Goal: Find specific page/section: Find specific page/section

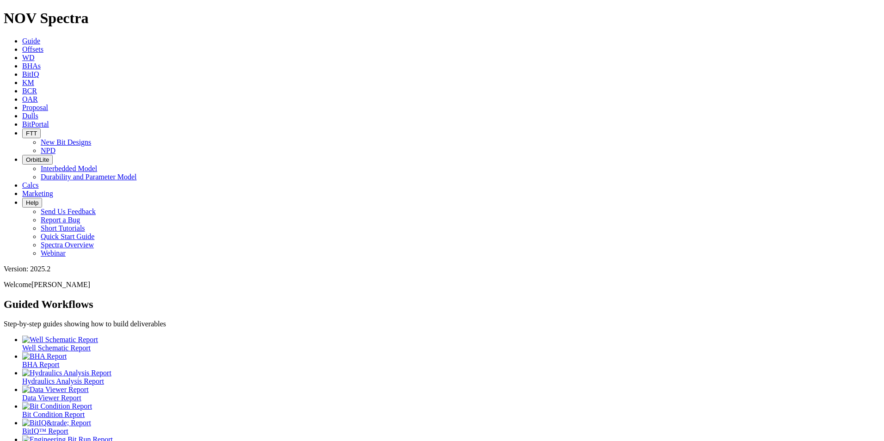
click at [38, 112] on span "Dulls" at bounding box center [30, 116] width 16 height 8
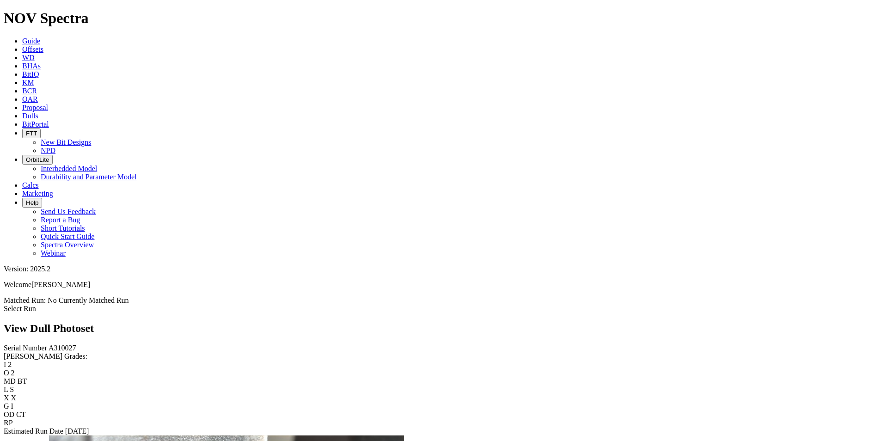
click at [38, 112] on span "Dulls" at bounding box center [30, 116] width 16 height 8
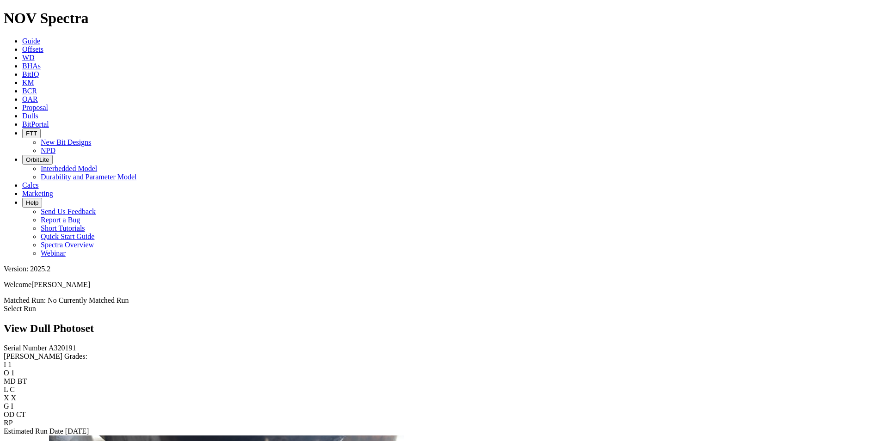
scroll to position [231, 0]
click at [22, 112] on icon at bounding box center [22, 116] width 0 height 8
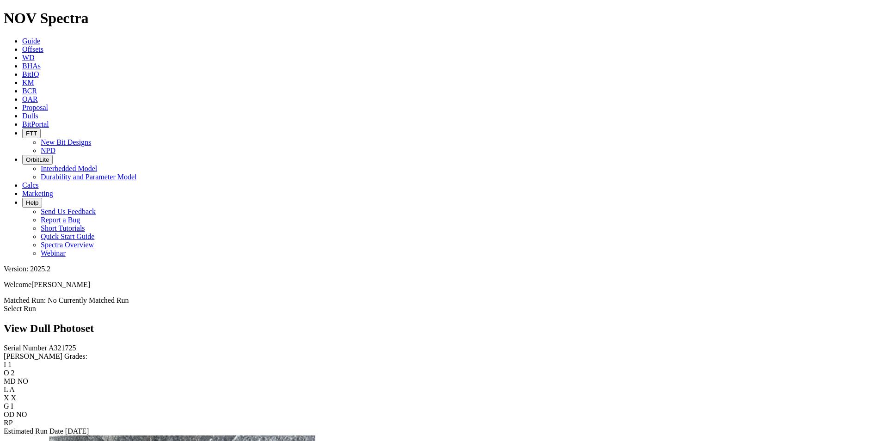
scroll to position [954, 0]
click at [38, 112] on link "Dulls" at bounding box center [30, 116] width 16 height 8
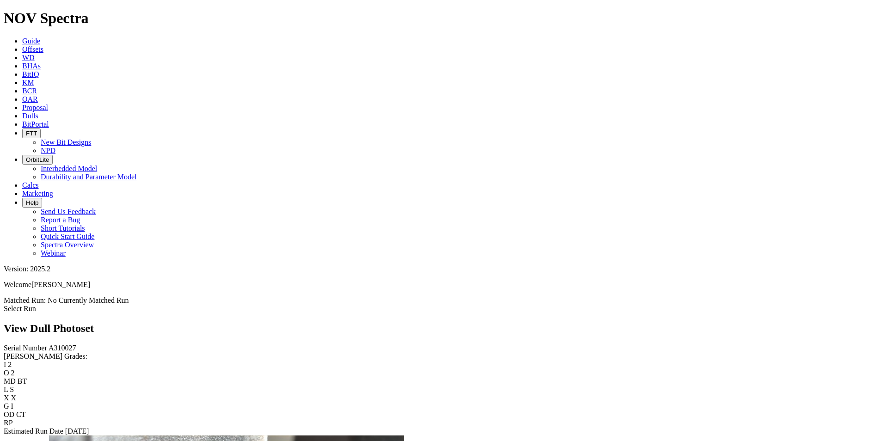
click at [38, 112] on link "Dulls" at bounding box center [30, 116] width 16 height 8
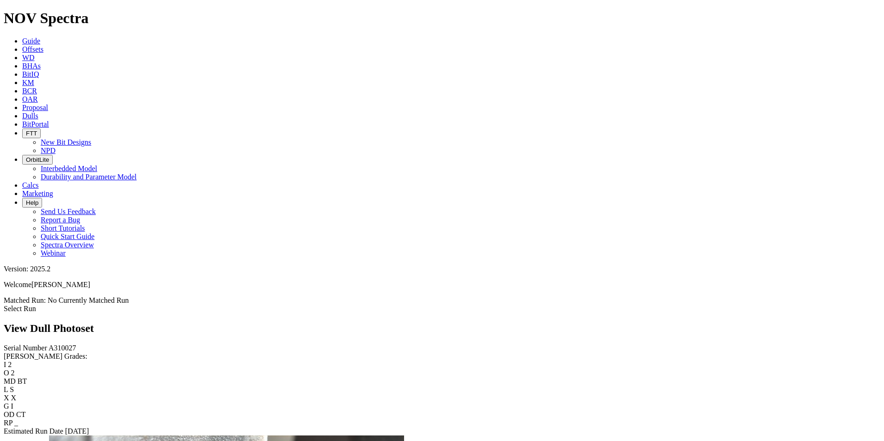
click at [38, 112] on span "Dulls" at bounding box center [30, 116] width 16 height 8
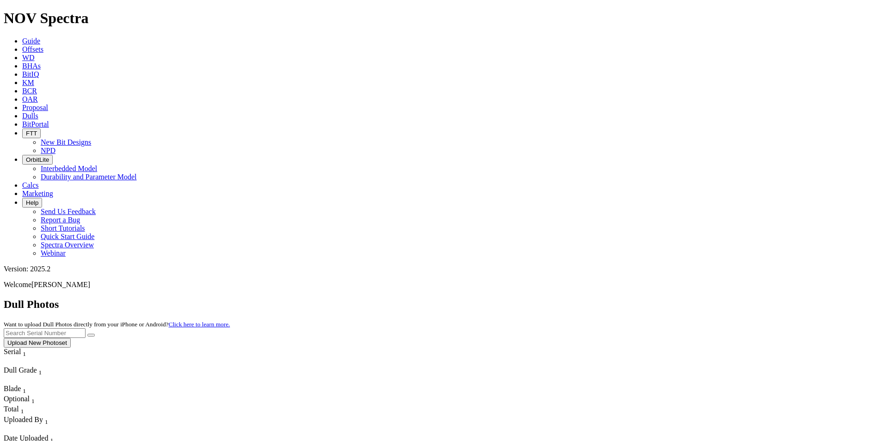
scroll to position [139, 0]
click at [86, 328] on input "text" at bounding box center [45, 333] width 82 height 10
click at [87, 334] on button "submit" at bounding box center [90, 335] width 7 height 3
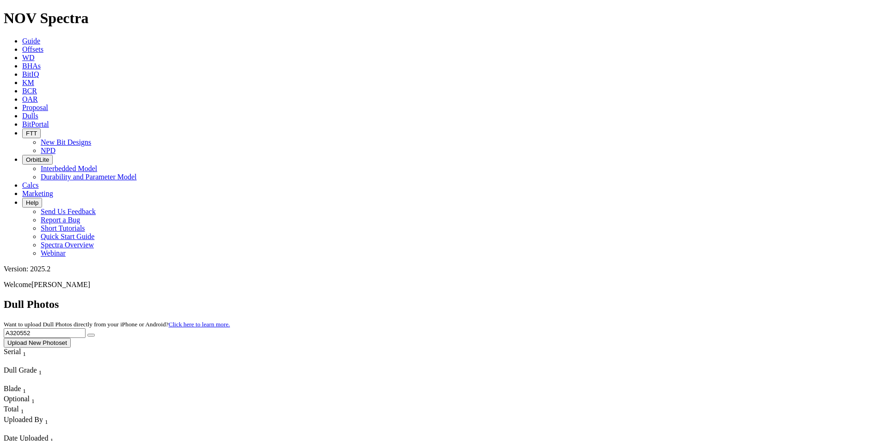
click at [22, 112] on icon at bounding box center [22, 116] width 0 height 8
drag, startPoint x: 719, startPoint y: 38, endPoint x: 651, endPoint y: 41, distance: 68.0
click at [652, 298] on div "Dull Photos Want to upload Dull Photos directly from your iPhone or Android? Cl…" at bounding box center [442, 322] width 876 height 49
type input "A283009"
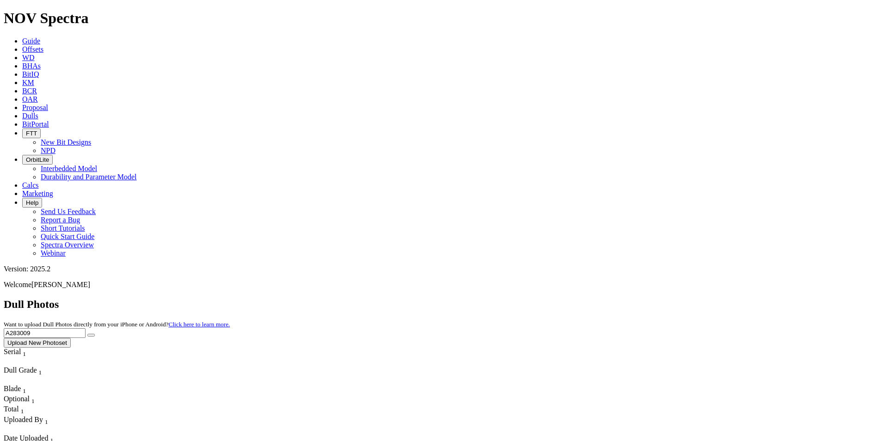
click at [87, 334] on button "submit" at bounding box center [90, 335] width 7 height 3
